Goal: Task Accomplishment & Management: Use online tool/utility

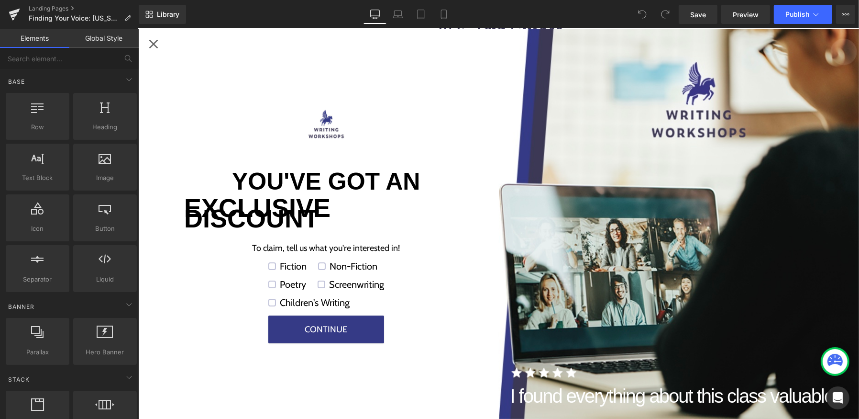
scroll to position [2126, 0]
click at [155, 45] on div "Close popup" at bounding box center [152, 43] width 15 height 15
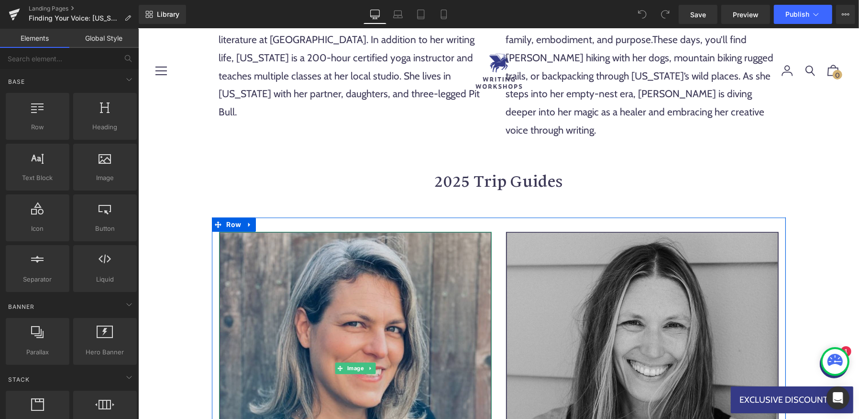
scroll to position [1944, 0]
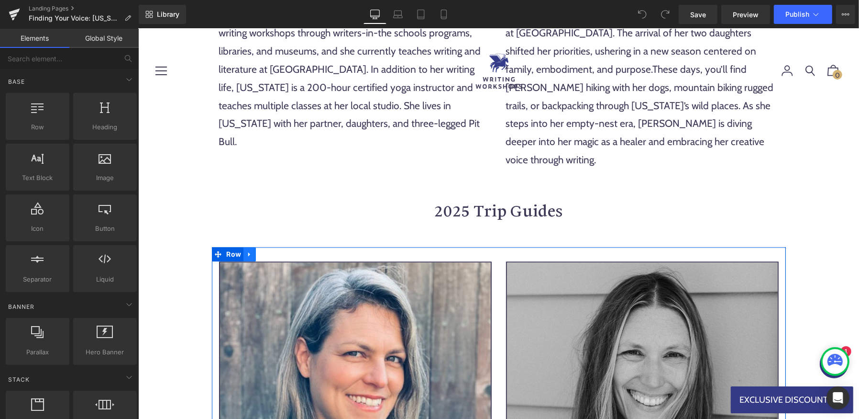
click at [252, 250] on icon at bounding box center [249, 253] width 7 height 7
click at [274, 250] on icon at bounding box center [274, 253] width 7 height 7
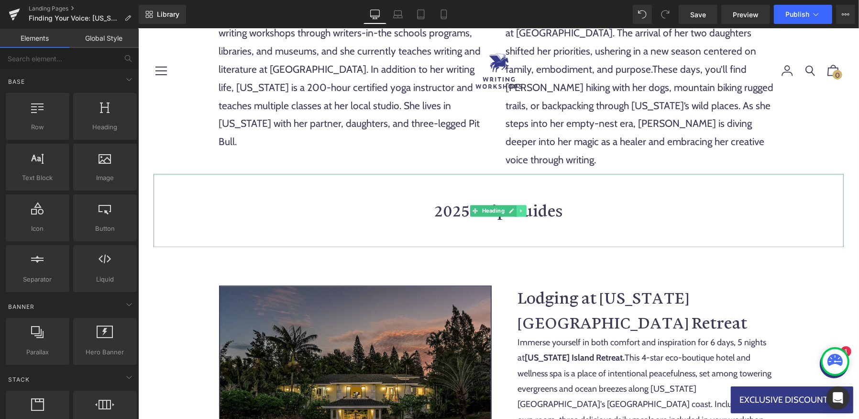
click at [520, 204] on link at bounding box center [521, 209] width 10 height 11
click at [527, 207] on icon at bounding box center [526, 210] width 5 height 6
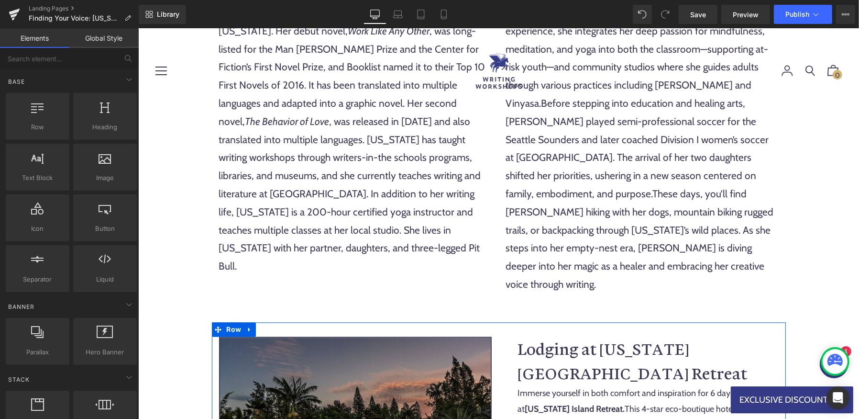
scroll to position [1819, 0]
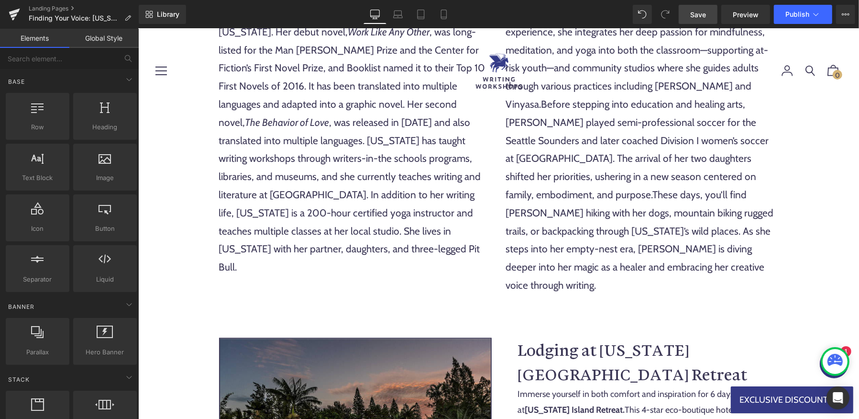
click at [705, 11] on span "Save" at bounding box center [698, 15] width 16 height 10
click at [812, 10] on icon at bounding box center [816, 15] width 10 height 10
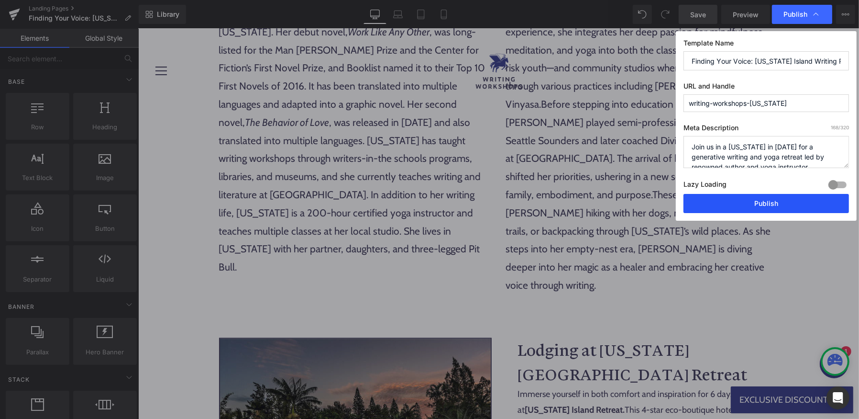
click at [741, 198] on button "Publish" at bounding box center [765, 203] width 165 height 19
